Goal: Navigation & Orientation: Understand site structure

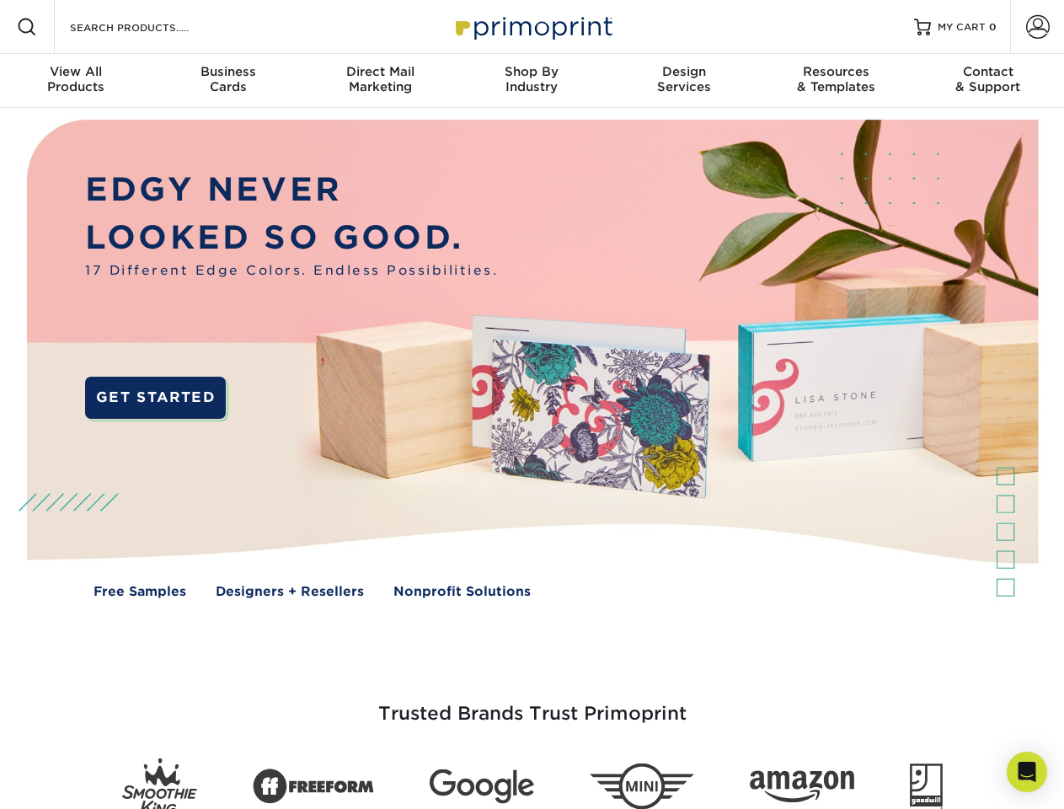
click at [532, 404] on img at bounding box center [531, 371] width 1053 height 527
click at [27, 27] on span at bounding box center [27, 27] width 20 height 20
click at [1037, 27] on span at bounding box center [1038, 27] width 24 height 24
click at [76, 81] on div "View All Products" at bounding box center [76, 79] width 152 height 30
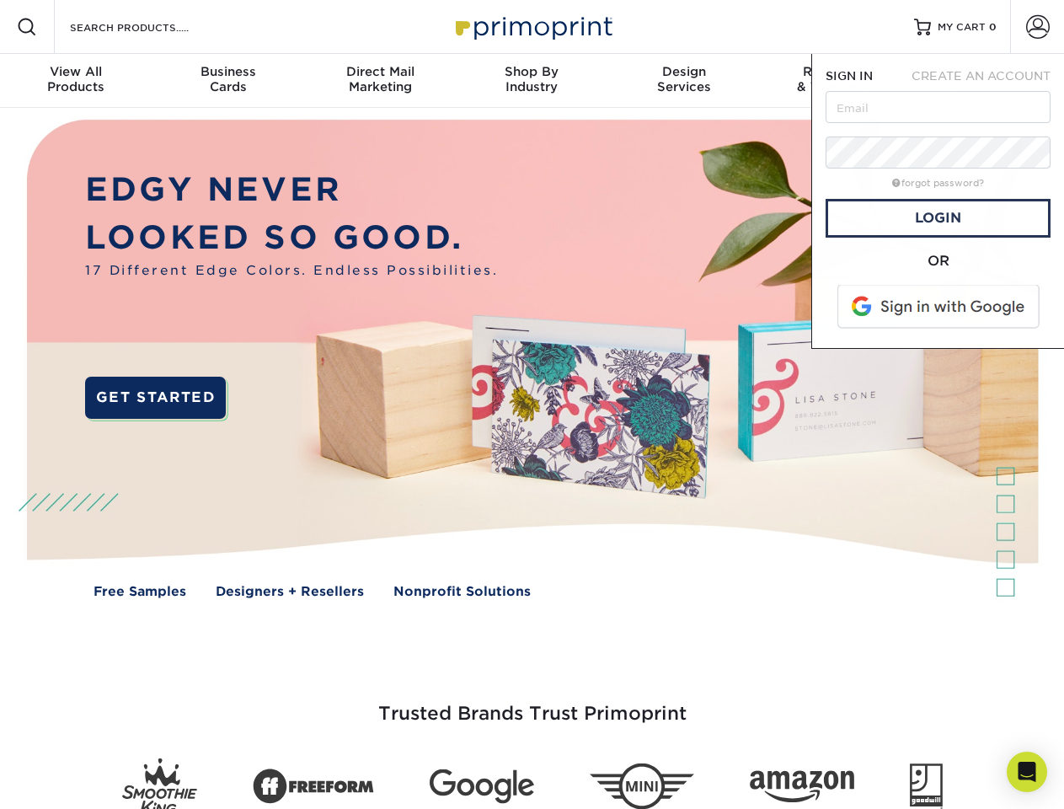
click at [228, 81] on div "Business Cards" at bounding box center [228, 79] width 152 height 30
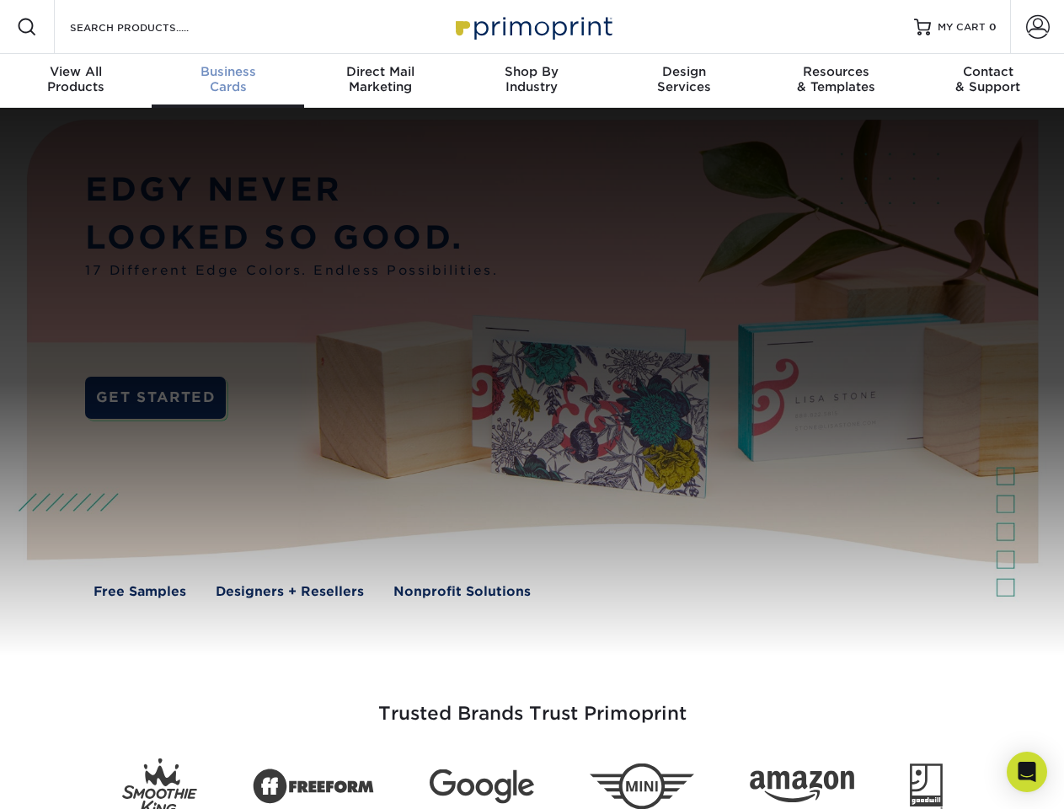
click at [380, 81] on div "Direct Mail Marketing" at bounding box center [380, 79] width 152 height 30
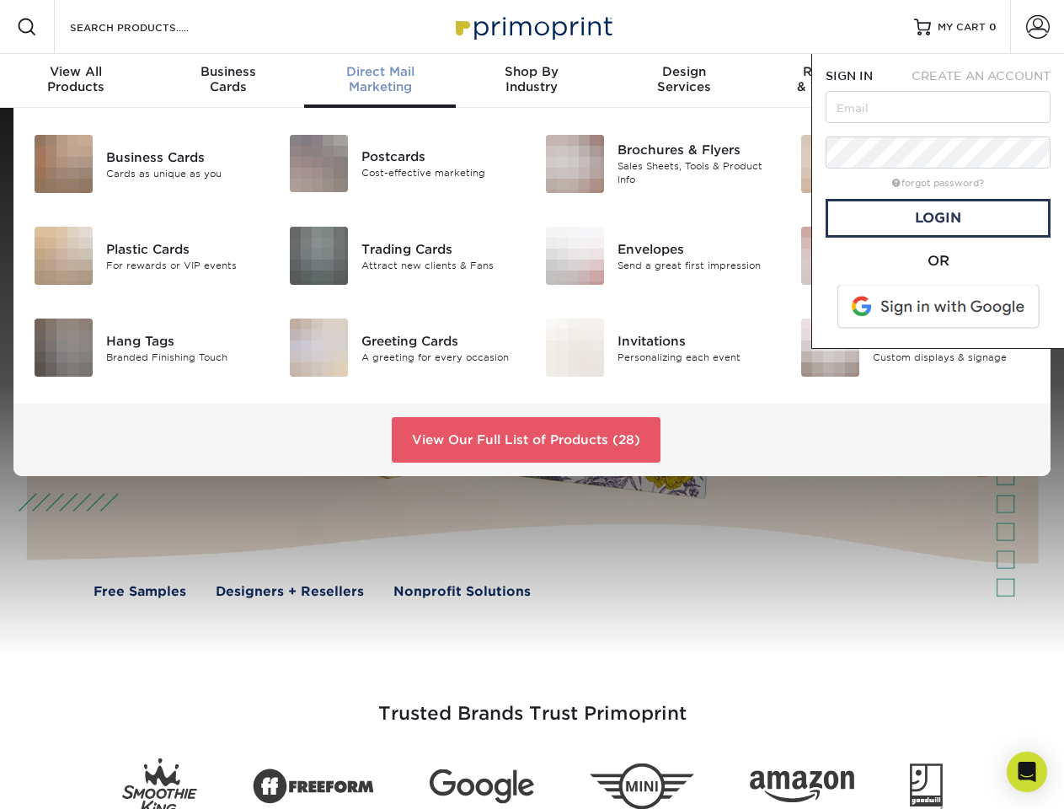
click at [532, 81] on div "Shop By Industry" at bounding box center [532, 79] width 152 height 30
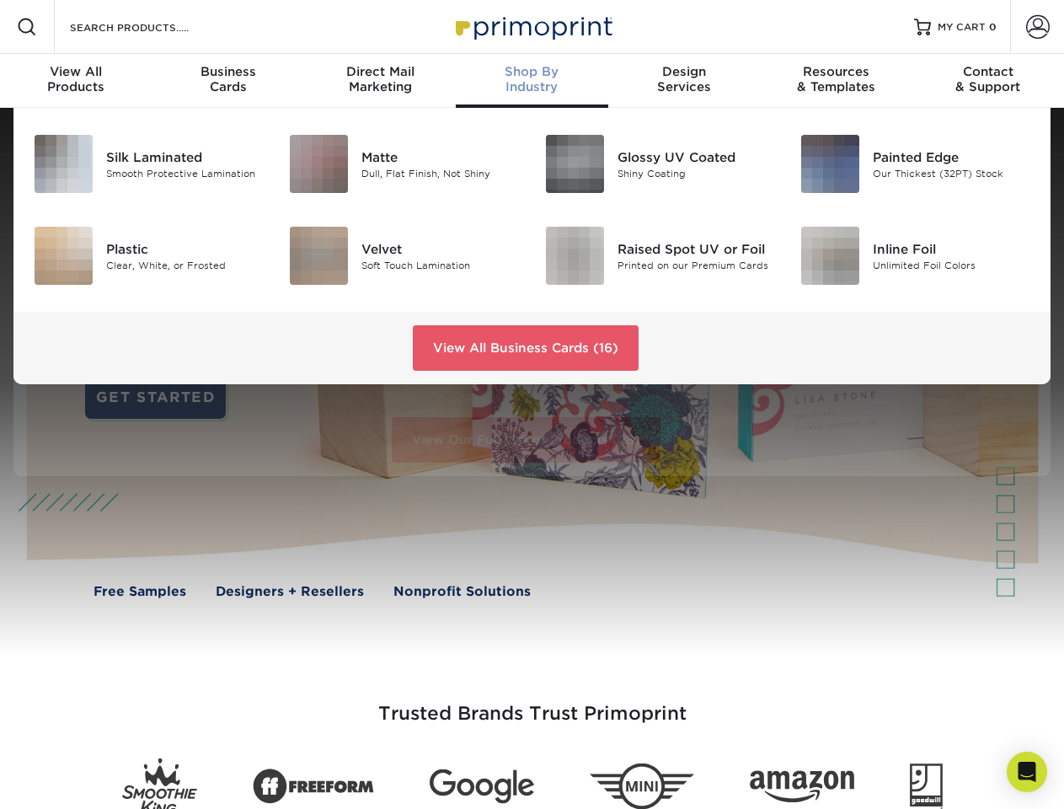
click at [684, 81] on div "Design Services" at bounding box center [684, 79] width 152 height 30
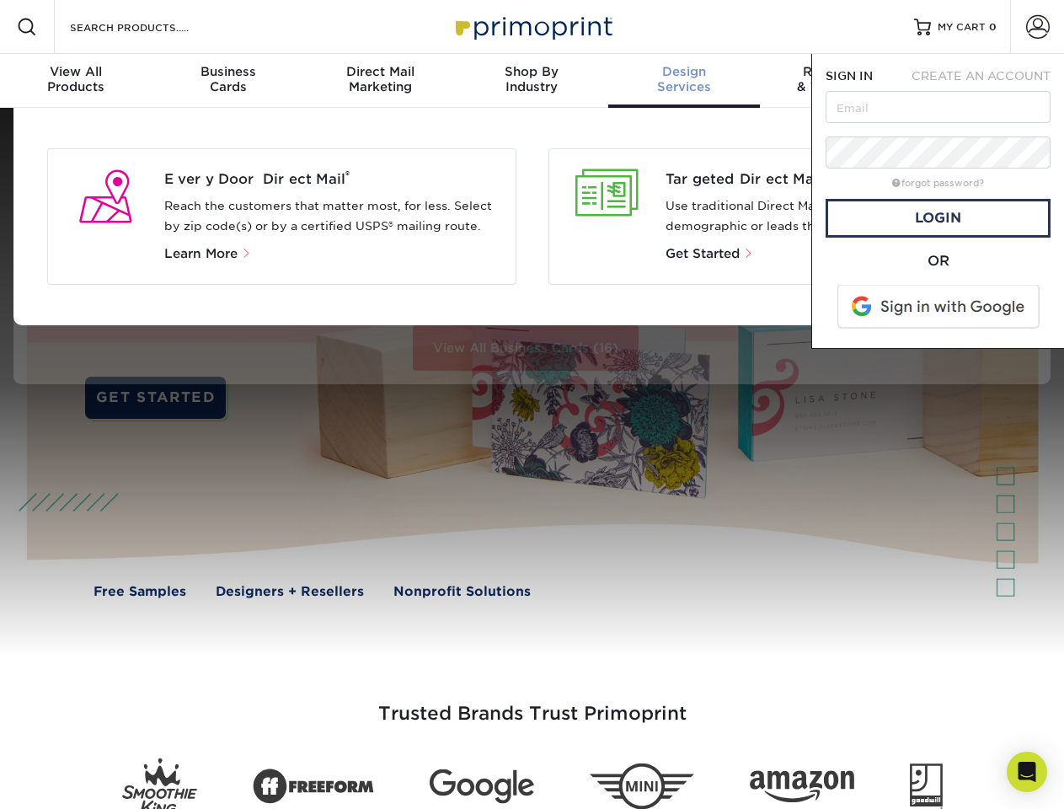
click at [836, 81] on span "SIGN IN" at bounding box center [849, 75] width 47 height 13
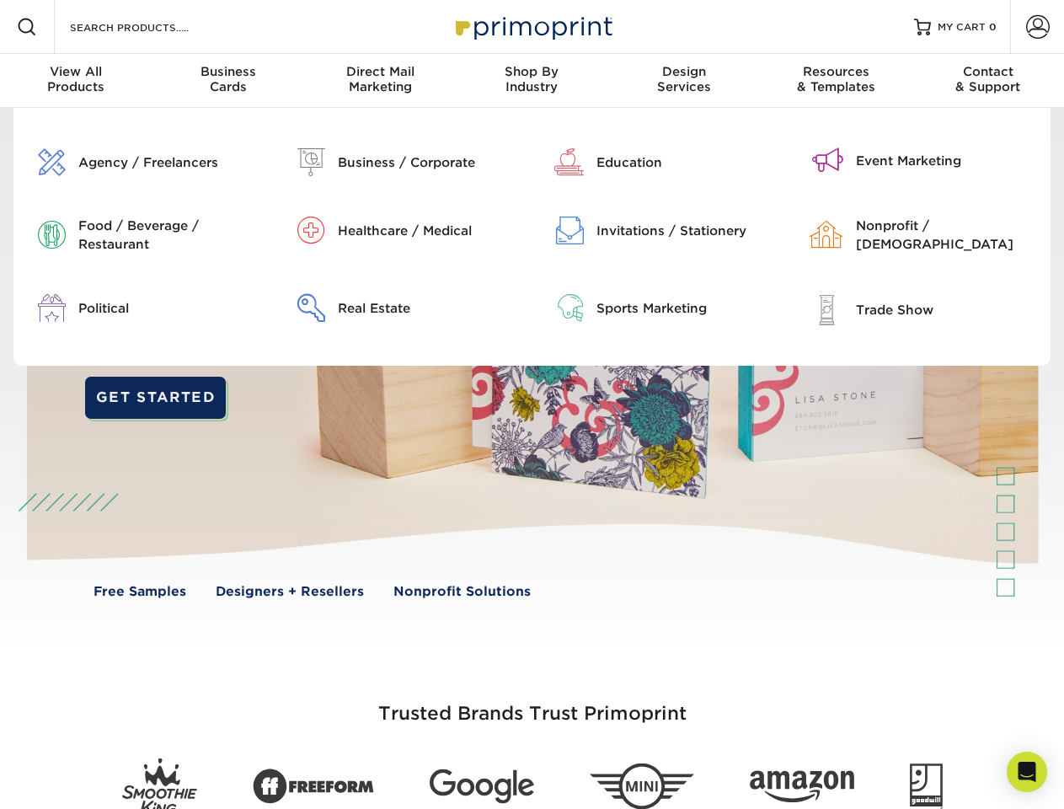
click at [988, 81] on div "Contact & Support" at bounding box center [989, 79] width 152 height 30
